Goal: Information Seeking & Learning: Find specific fact

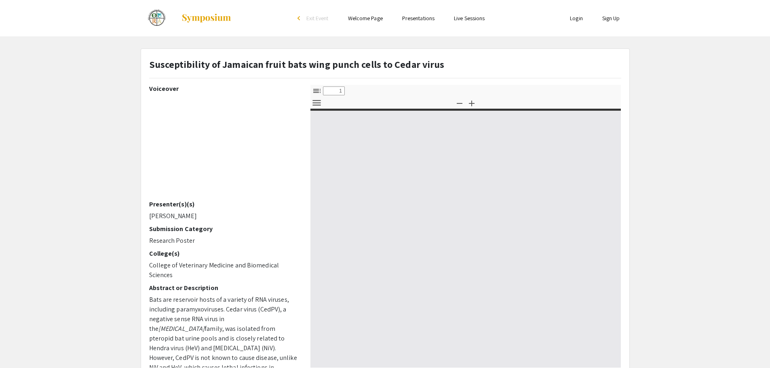
select select "custom"
type input "0"
select select "auto"
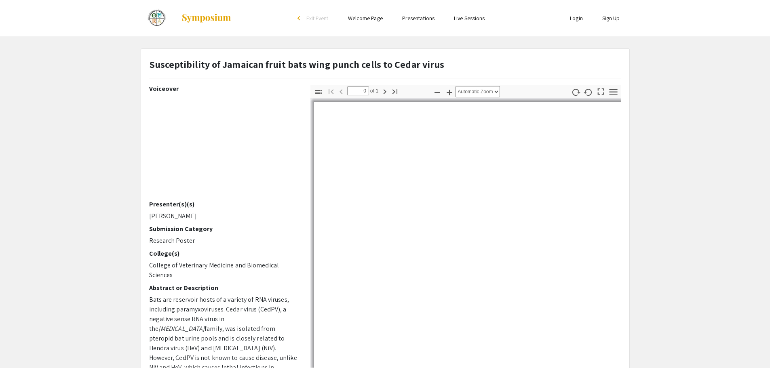
type input "1"
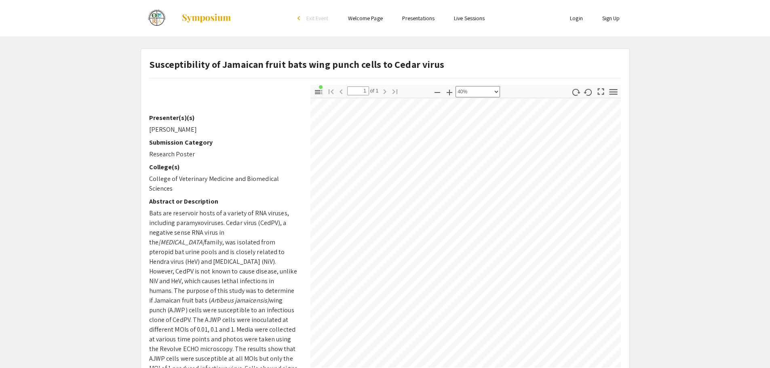
scroll to position [258, 0]
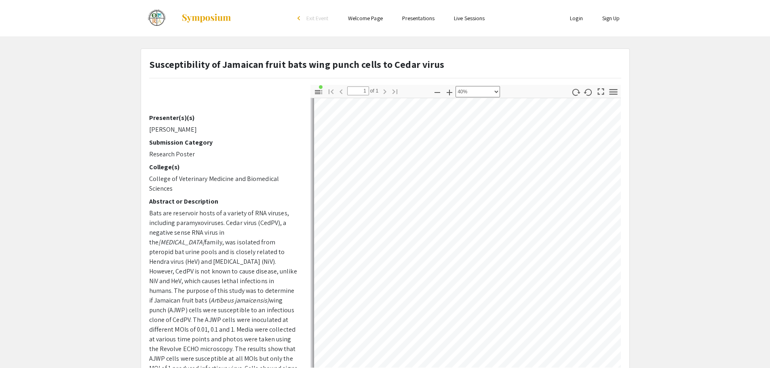
select select "custom"
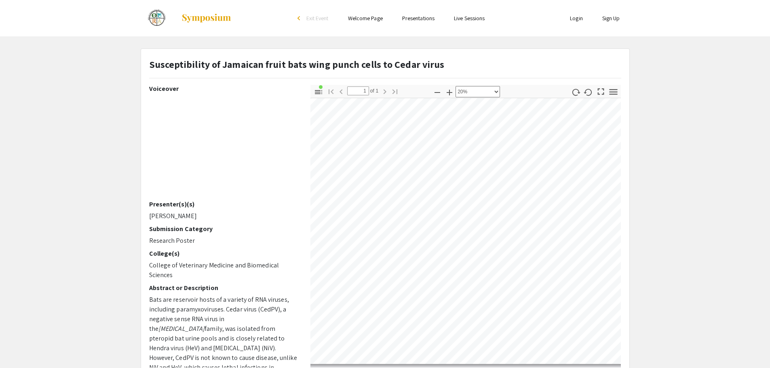
scroll to position [23, 75]
click at [367, 19] on link "Welcome Page" at bounding box center [365, 18] width 35 height 7
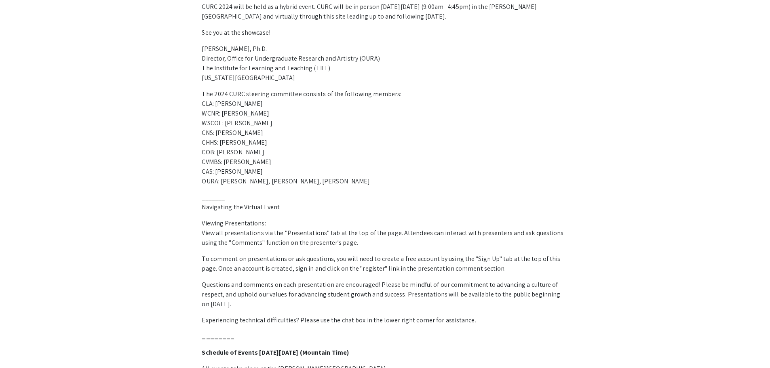
scroll to position [306, 0]
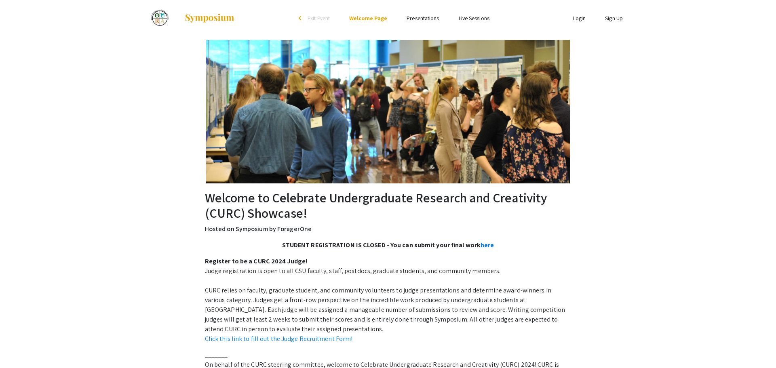
select select "custom"
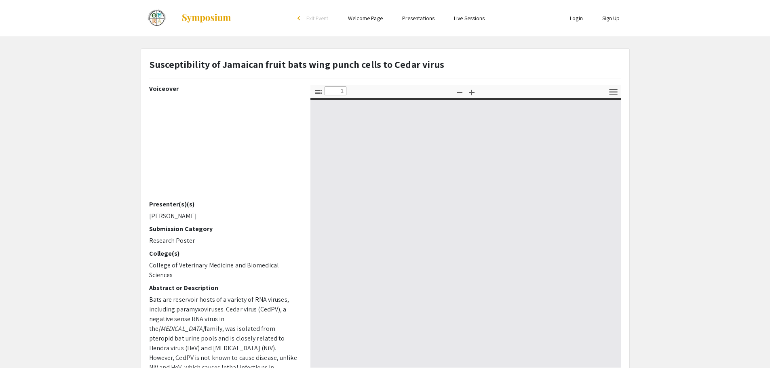
type input "0"
select select "custom"
type input "1"
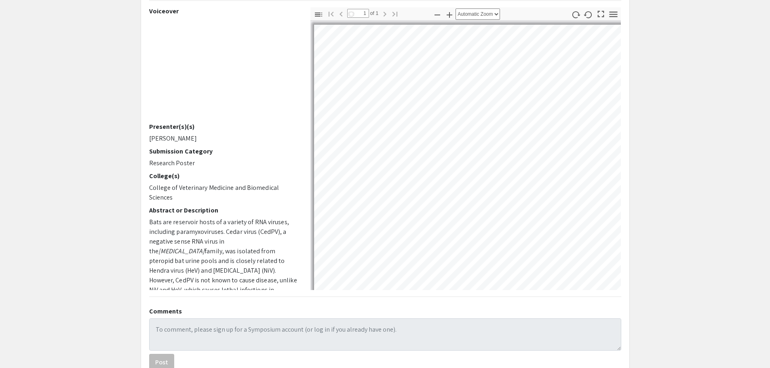
scroll to position [78, 0]
select select "custom"
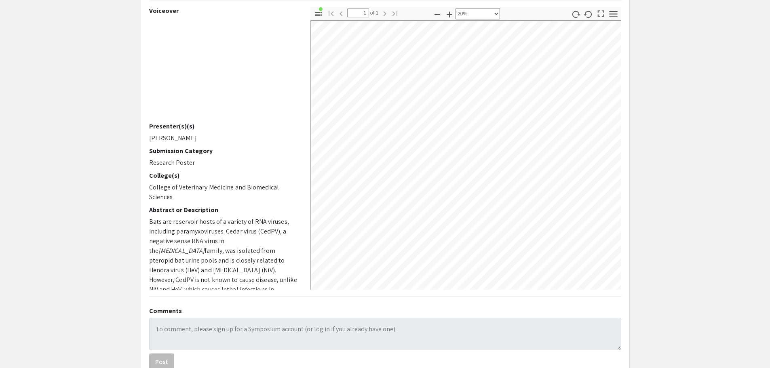
scroll to position [78, 0]
drag, startPoint x: 192, startPoint y: 135, endPoint x: 147, endPoint y: 137, distance: 45.4
click at [147, 137] on div "Voiceover Presenter(s)(s) [PERSON_NAME] Submission Category Research Poster Col…" at bounding box center [223, 147] width 161 height 283
copy p "[PERSON_NAME]"
